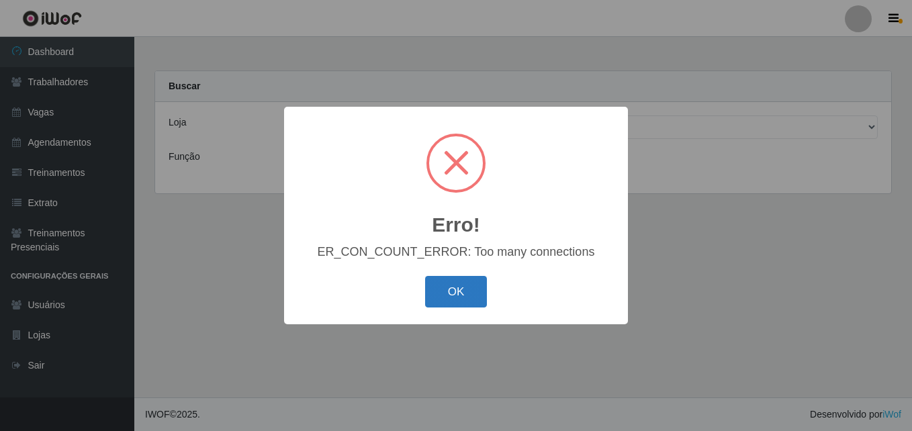
click at [460, 306] on button "OK" at bounding box center [456, 292] width 62 height 32
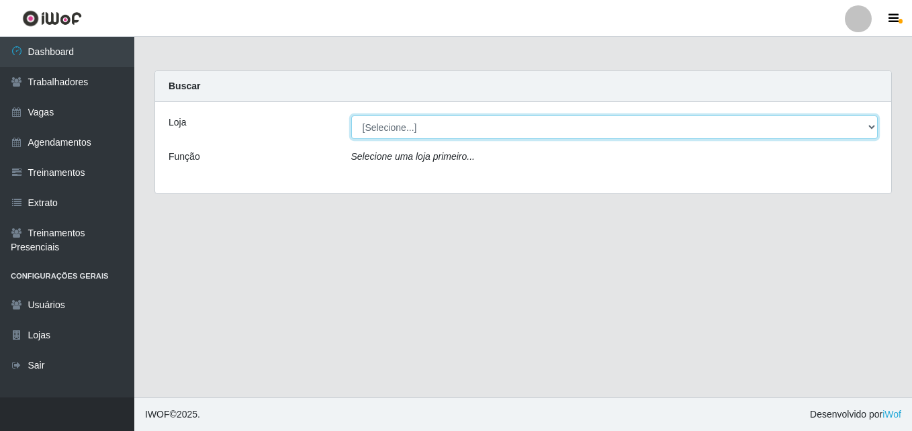
click at [416, 126] on select "[Selecione...] LÁ em MÃE - Bar e Restaurante" at bounding box center [614, 128] width 527 height 24
select select "265"
click at [351, 116] on select "[Selecione...] LÁ em MÃE - Bar e Restaurante" at bounding box center [614, 128] width 527 height 24
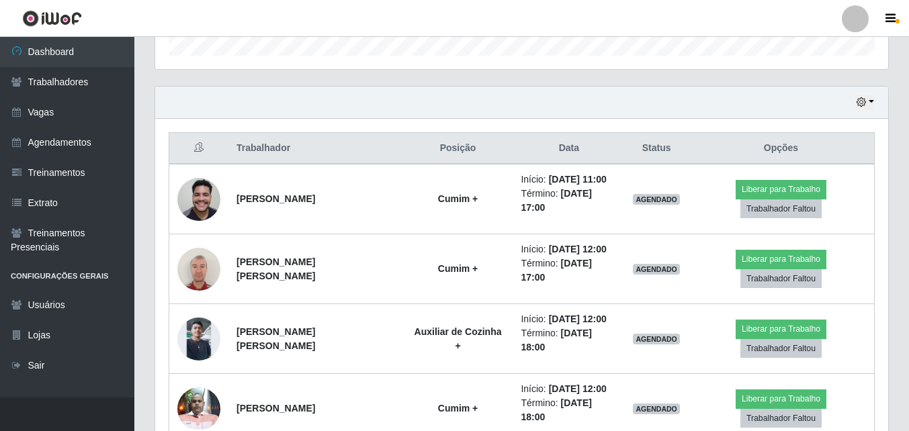
scroll to position [461, 0]
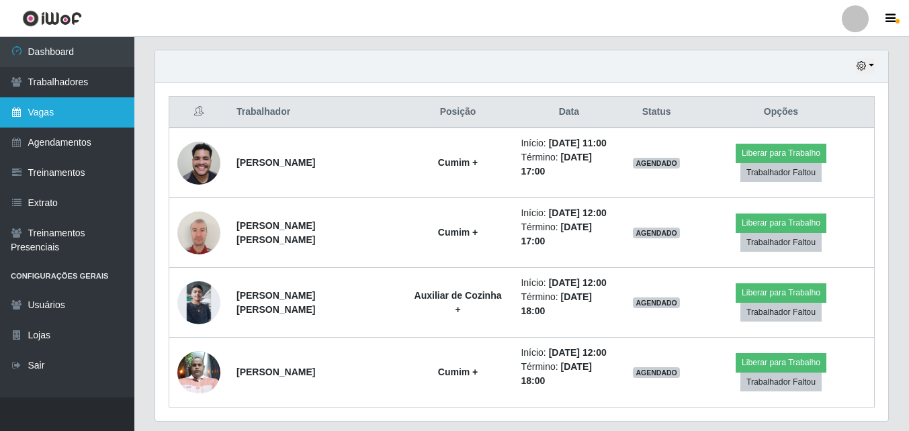
click at [40, 116] on link "Vagas" at bounding box center [67, 112] width 134 height 30
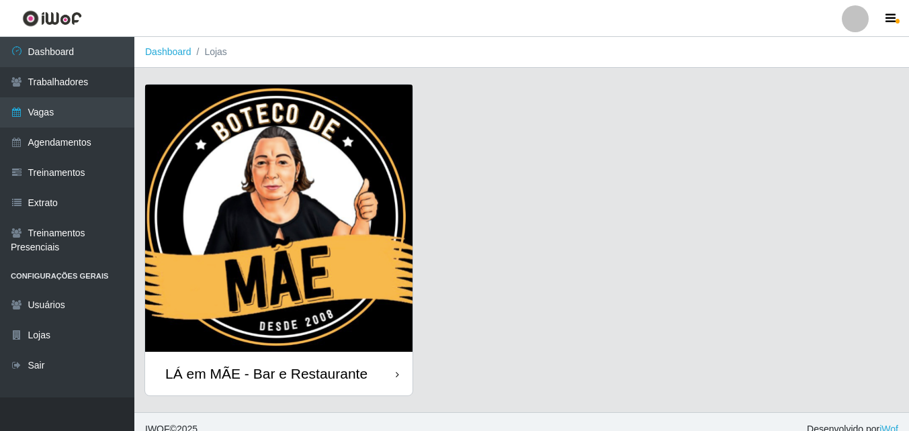
click at [305, 383] on div "LÁ em MÃE - Bar e Restaurante" at bounding box center [278, 374] width 267 height 44
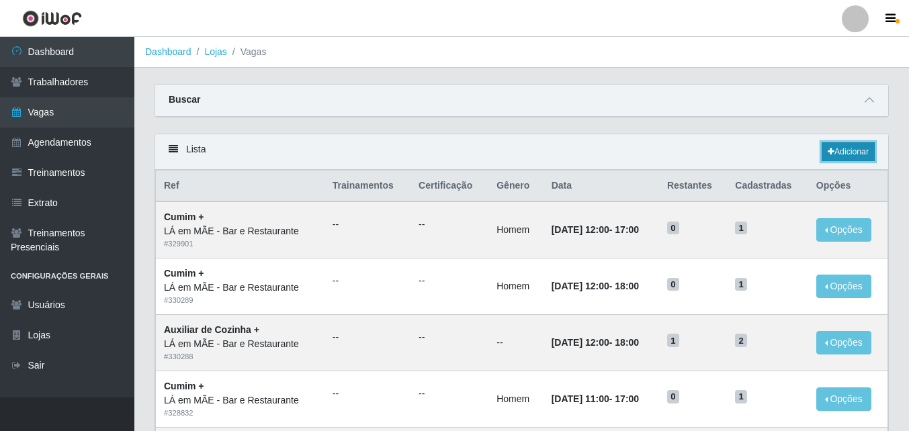
click at [850, 153] on link "Adicionar" at bounding box center [848, 151] width 53 height 19
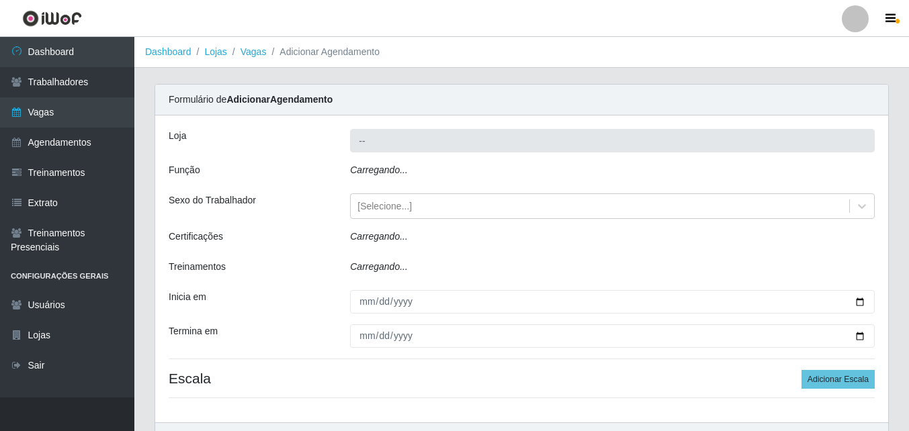
type input "LÁ em MÃE - Bar e Restaurante"
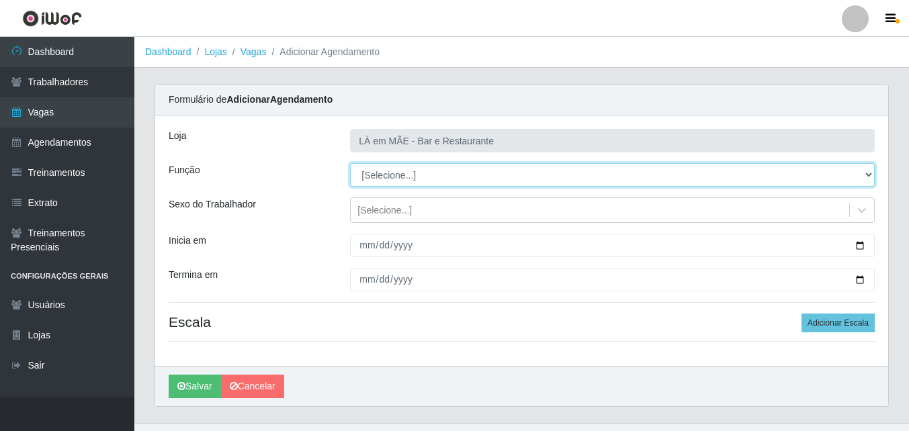
click at [404, 176] on select "[Selecione...] ASG ASG + ASG ++ Auxiliar de Cozinha Auxiliar de Cozinha + Auxil…" at bounding box center [612, 175] width 525 height 24
select select "9"
click at [350, 163] on select "[Selecione...] ASG ASG + ASG ++ Auxiliar de Cozinha Auxiliar de Cozinha + Auxil…" at bounding box center [612, 175] width 525 height 24
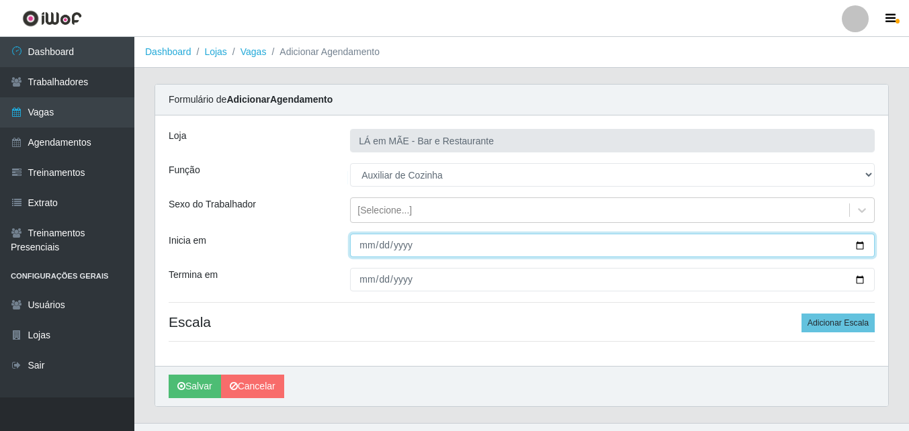
click at [365, 252] on input "Inicia em" at bounding box center [612, 246] width 525 height 24
type input "[DATE]"
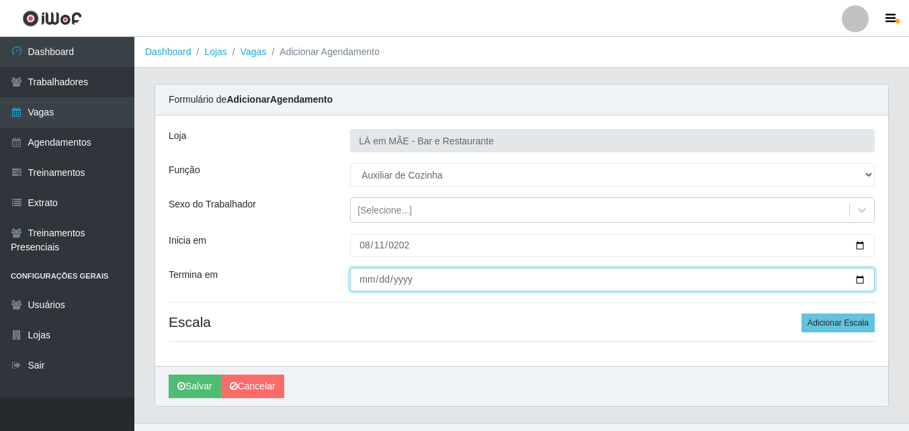
click at [363, 286] on input "Termina em" at bounding box center [612, 280] width 525 height 24
type input "[DATE]"
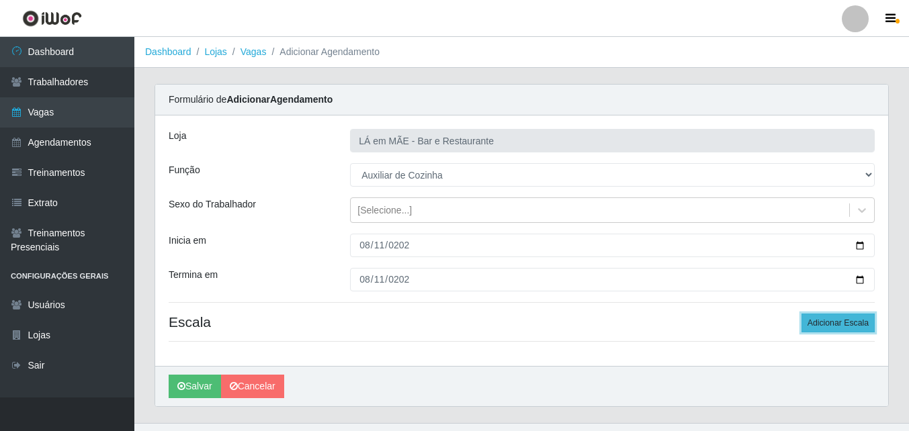
click at [824, 328] on button "Adicionar Escala" at bounding box center [837, 323] width 73 height 19
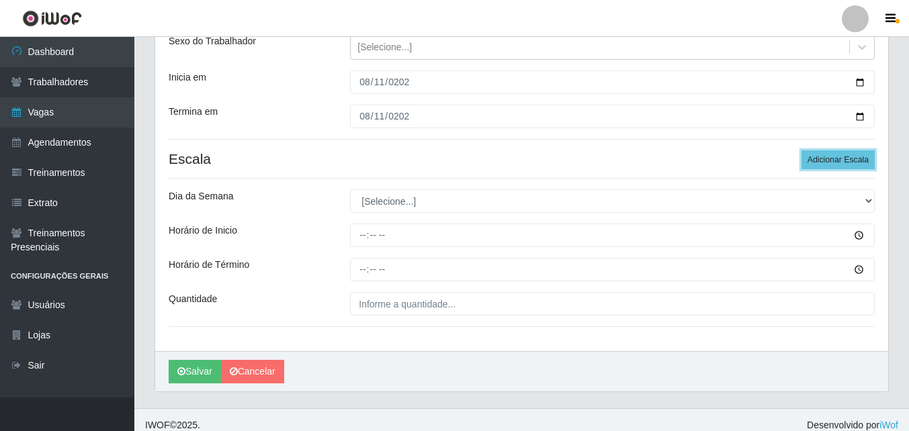
scroll to position [174, 0]
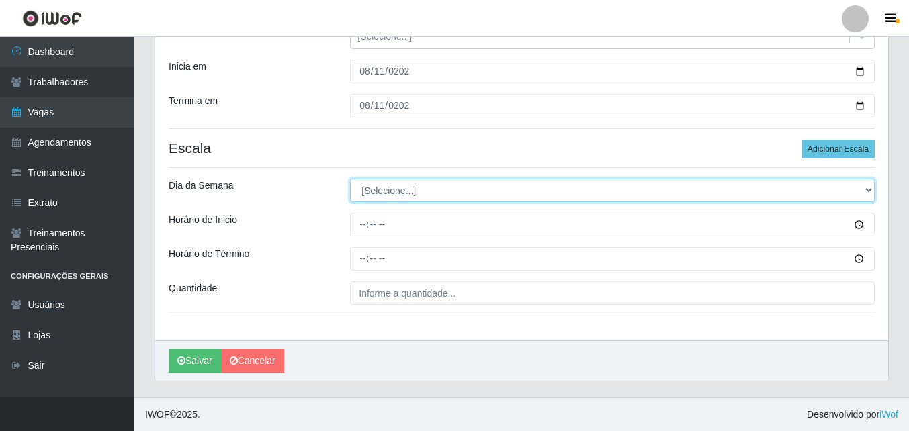
click at [397, 196] on select "[Selecione...] Segunda Terça Quarta Quinta Sexta Sábado Domingo" at bounding box center [612, 191] width 525 height 24
select select "1"
click at [350, 179] on select "[Selecione...] Segunda Terça Quarta Quinta Sexta Sábado Domingo" at bounding box center [612, 191] width 525 height 24
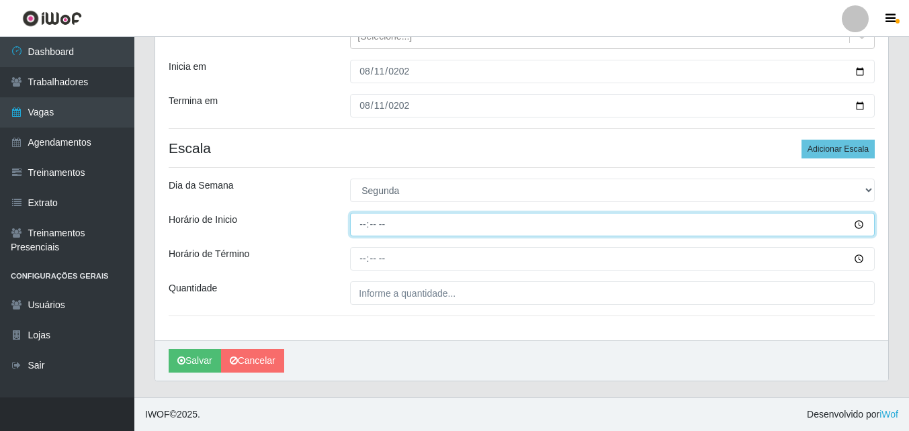
click at [361, 225] on input "Horário de Inicio" at bounding box center [612, 225] width 525 height 24
type input "11:30"
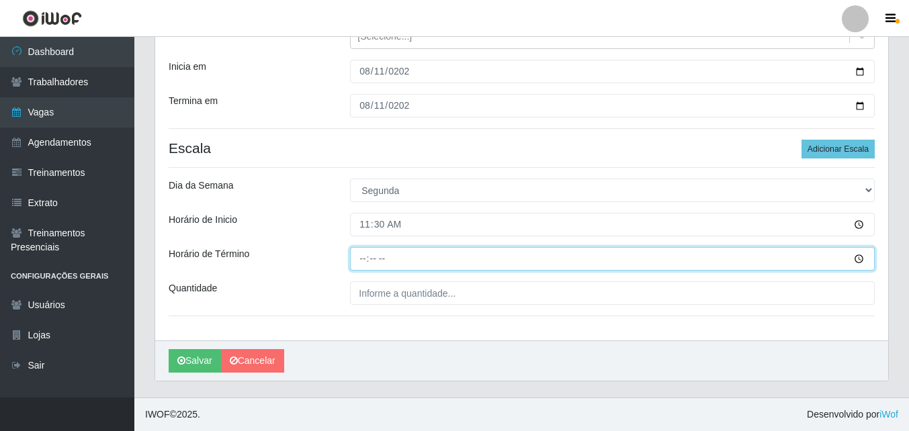
click at [359, 267] on input "Horário de Término" at bounding box center [612, 259] width 525 height 24
type input "17:30"
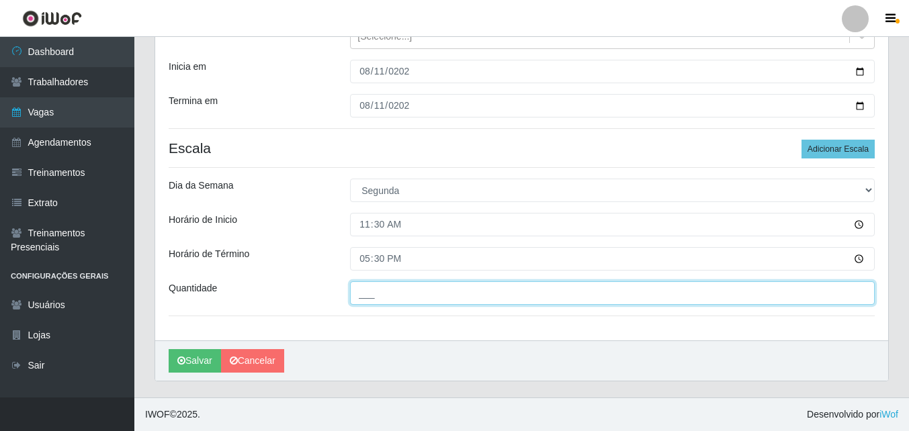
click at [376, 295] on input "___" at bounding box center [612, 293] width 525 height 24
type input "1__"
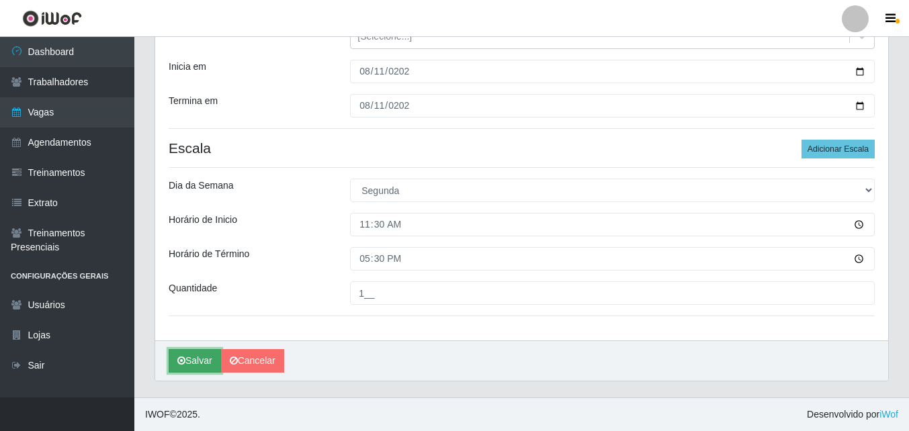
click at [190, 365] on button "Salvar" at bounding box center [195, 361] width 52 height 24
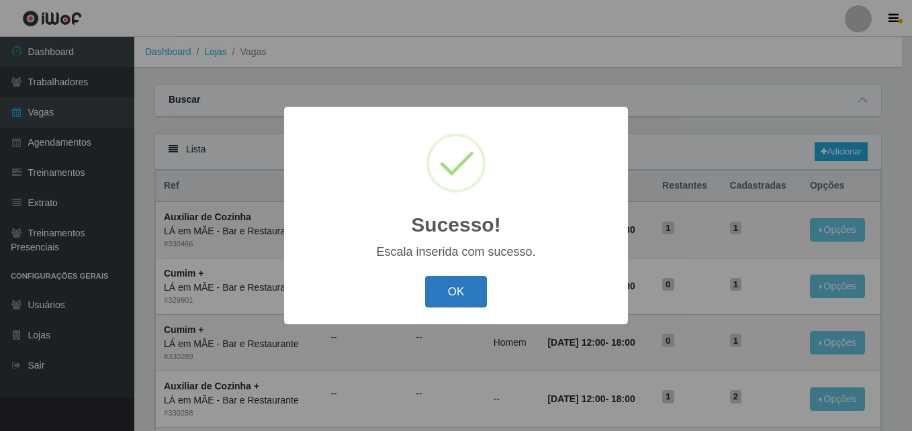
click at [460, 290] on button "OK" at bounding box center [456, 292] width 62 height 32
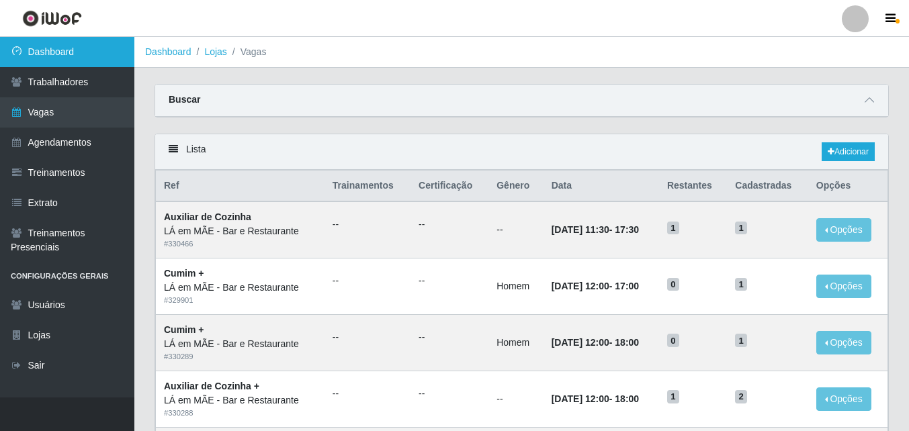
click at [81, 55] on link "Dashboard" at bounding box center [67, 52] width 134 height 30
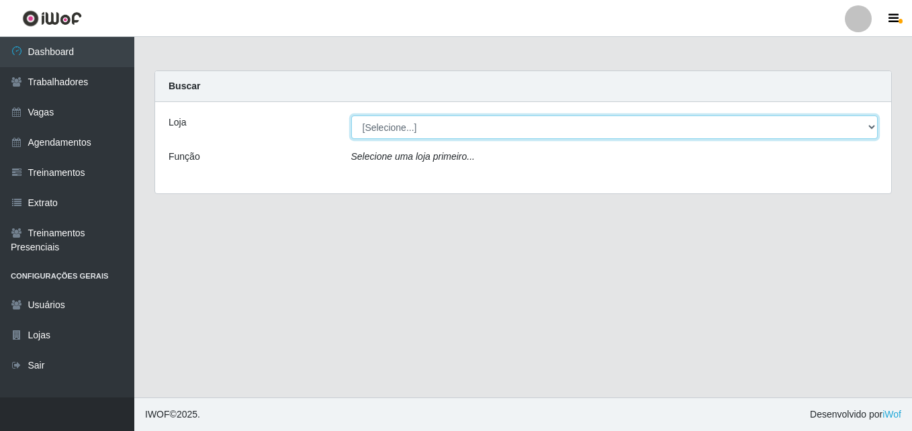
click at [408, 131] on select "[Selecione...] LÁ em MÃE - Bar e Restaurante" at bounding box center [614, 128] width 527 height 24
select select "265"
click at [351, 116] on select "[Selecione...] LÁ em MÃE - Bar e Restaurante" at bounding box center [614, 128] width 527 height 24
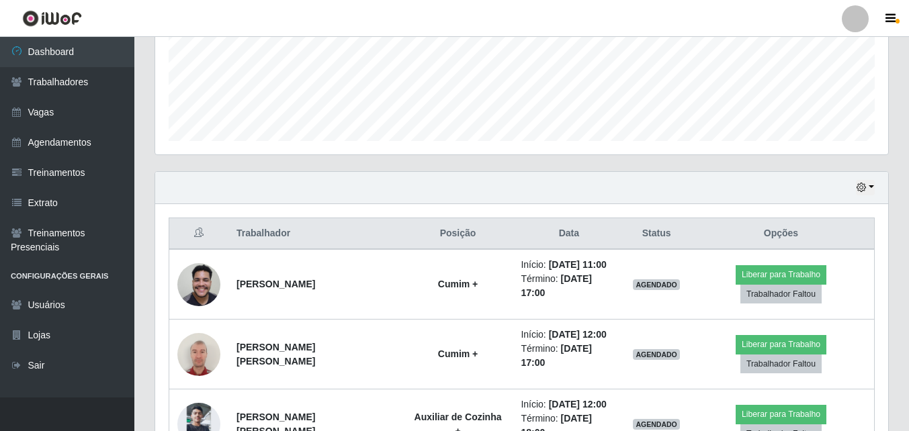
scroll to position [125, 0]
